Goal: Task Accomplishment & Management: Use online tool/utility

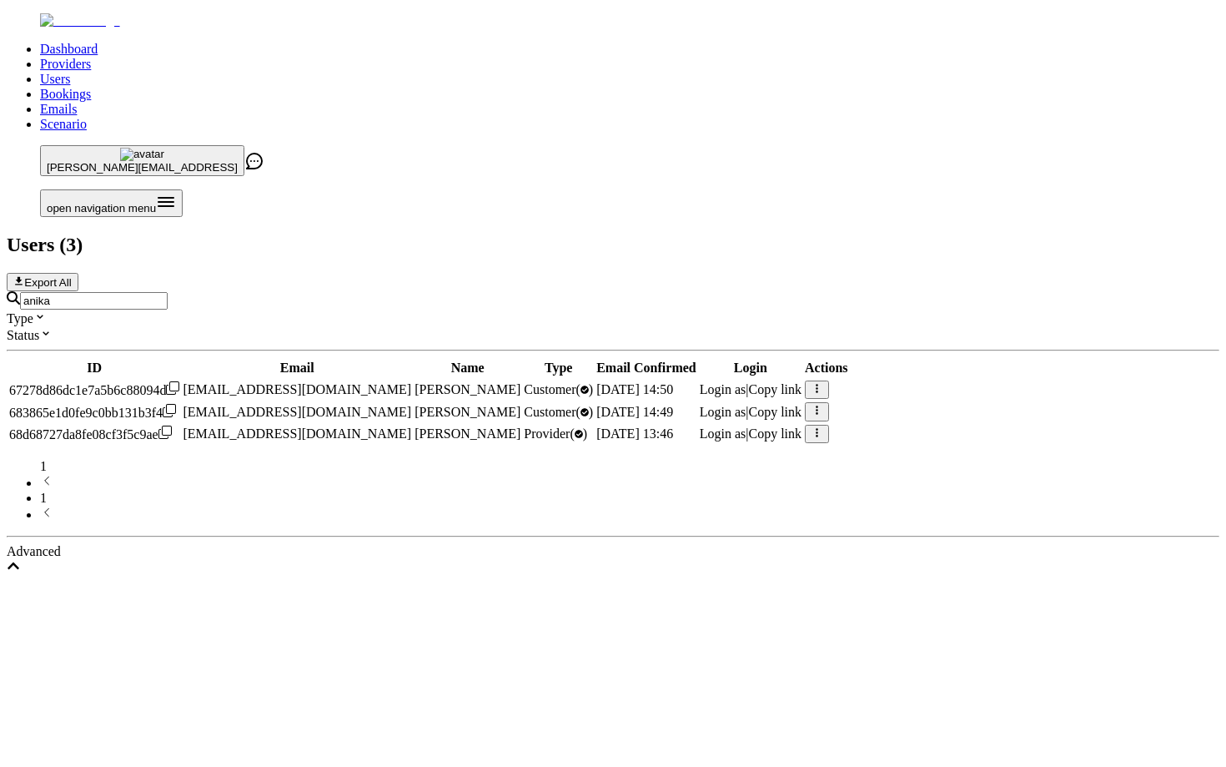
click at [168, 292] on input "anika" at bounding box center [94, 301] width 148 height 18
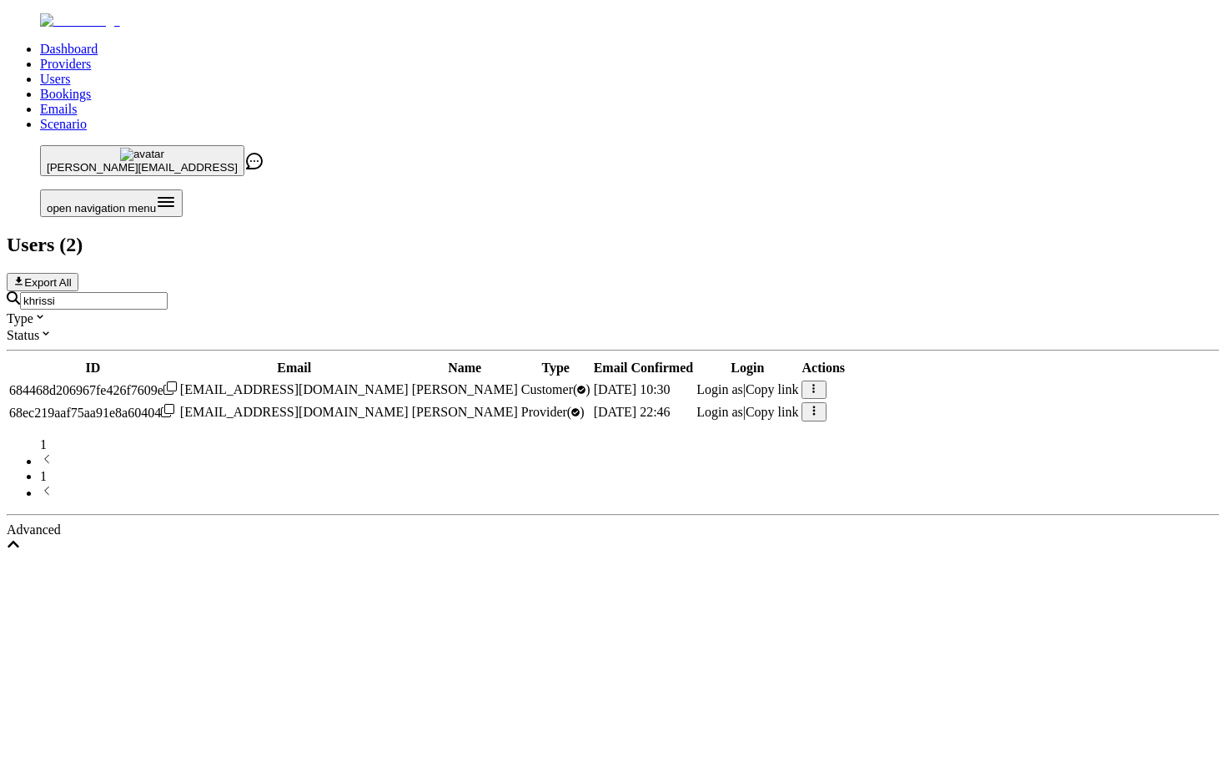
type input "khrissi"
click at [743, 382] on span "Login as" at bounding box center [720, 389] width 47 height 14
click at [743, 405] on span "Login as" at bounding box center [720, 412] width 47 height 14
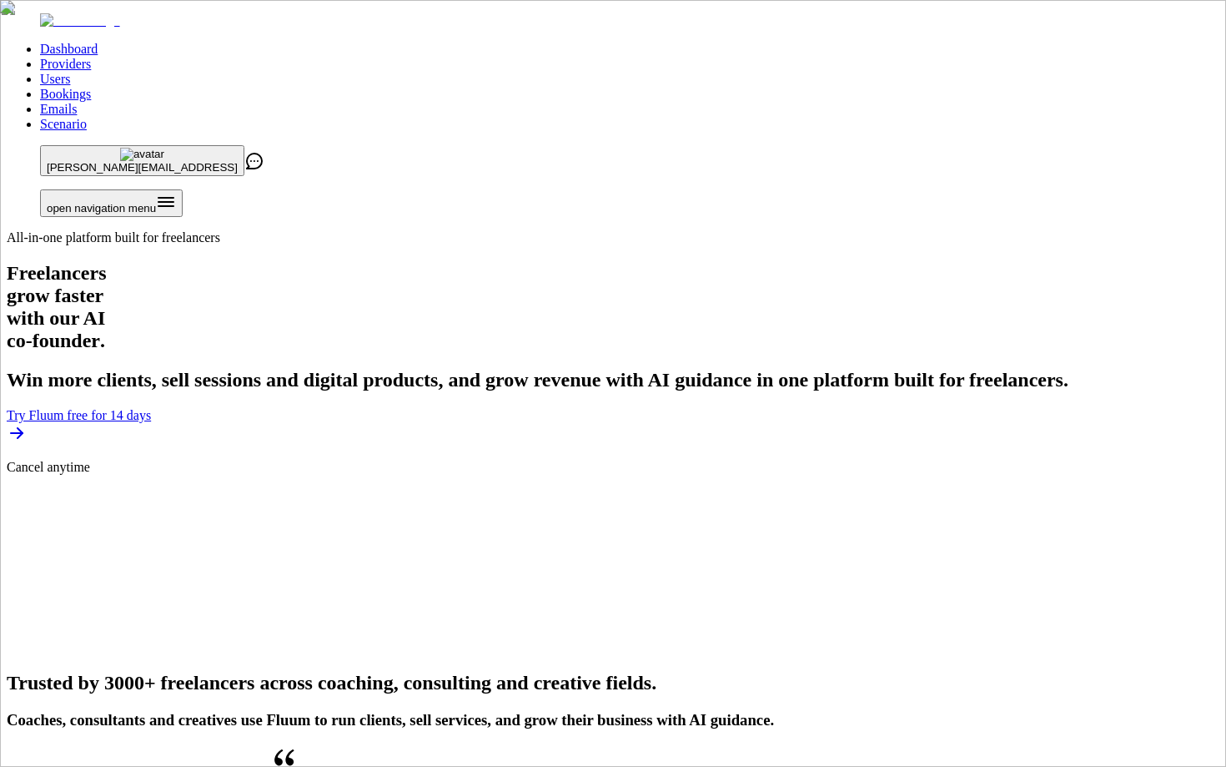
scroll to position [4147, 0]
